Goal: Check status: Check status

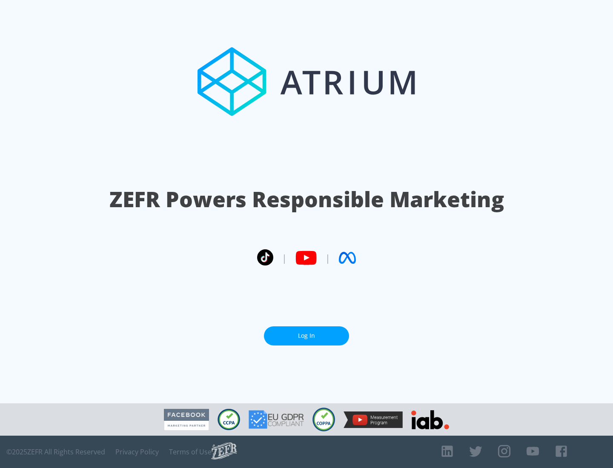
click at [307, 336] on link "Log In" at bounding box center [306, 336] width 85 height 19
